Goal: Transaction & Acquisition: Purchase product/service

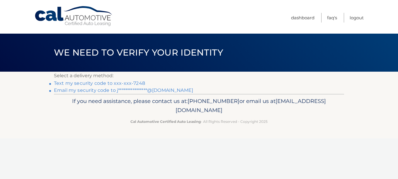
click at [108, 83] on link "Text my security code to xxx-xxx-7248" at bounding box center [99, 84] width 91 height 6
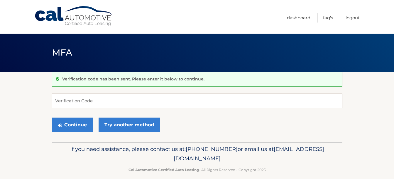
click at [96, 100] on input "Verification Code" at bounding box center [197, 101] width 290 height 15
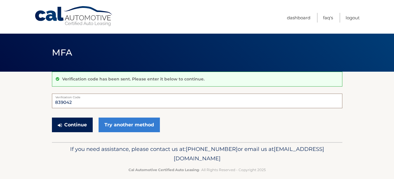
type input "839042"
click at [76, 128] on button "Continue" at bounding box center [72, 125] width 41 height 15
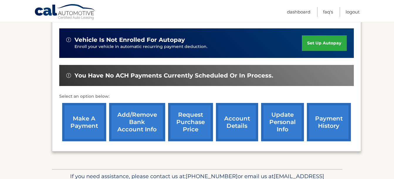
scroll to position [176, 0]
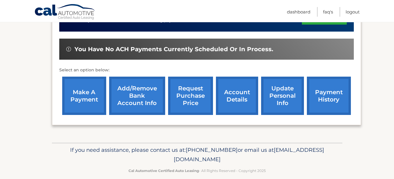
click at [78, 100] on link "make a payment" at bounding box center [84, 96] width 44 height 38
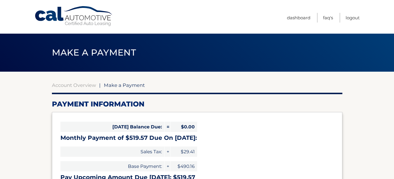
select select "YjhmNjU2MGMtNWJmOS00MTU1LTk2YjEtNTc4YTcxYzk2Yjgx"
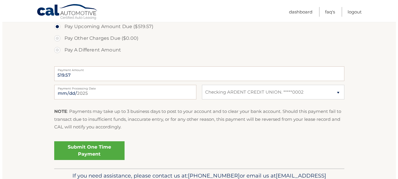
scroll to position [234, 0]
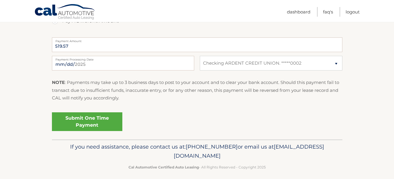
click at [120, 60] on label "Payment Processing Date" at bounding box center [123, 58] width 142 height 5
click at [120, 60] on input "[DATE]" at bounding box center [123, 63] width 142 height 15
click at [64, 65] on input "2025-09-17" at bounding box center [123, 63] width 142 height 15
type input "2025-09-19"
click at [85, 120] on link "Submit One Time Payment" at bounding box center [87, 122] width 70 height 19
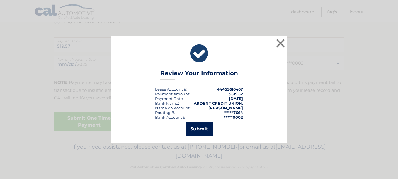
click at [195, 127] on button "Submit" at bounding box center [199, 129] width 27 height 14
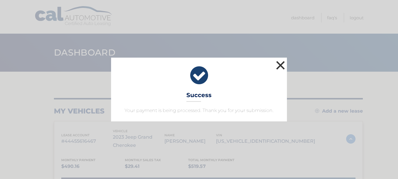
click at [281, 67] on button "×" at bounding box center [281, 65] width 12 height 12
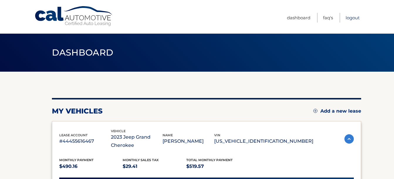
click at [350, 18] on link "Logout" at bounding box center [352, 18] width 14 height 10
